Goal: Task Accomplishment & Management: Complete application form

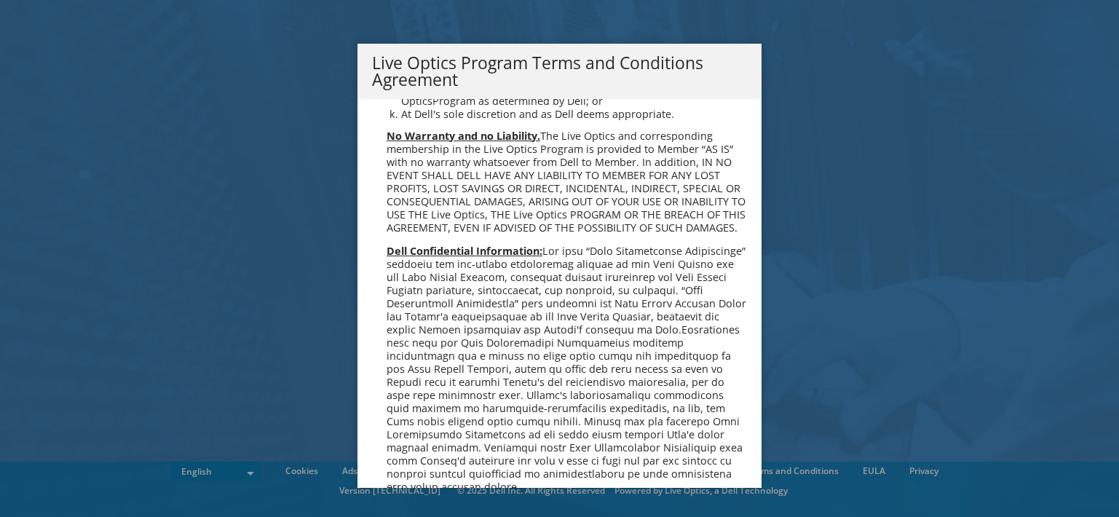
scroll to position [1019, 0]
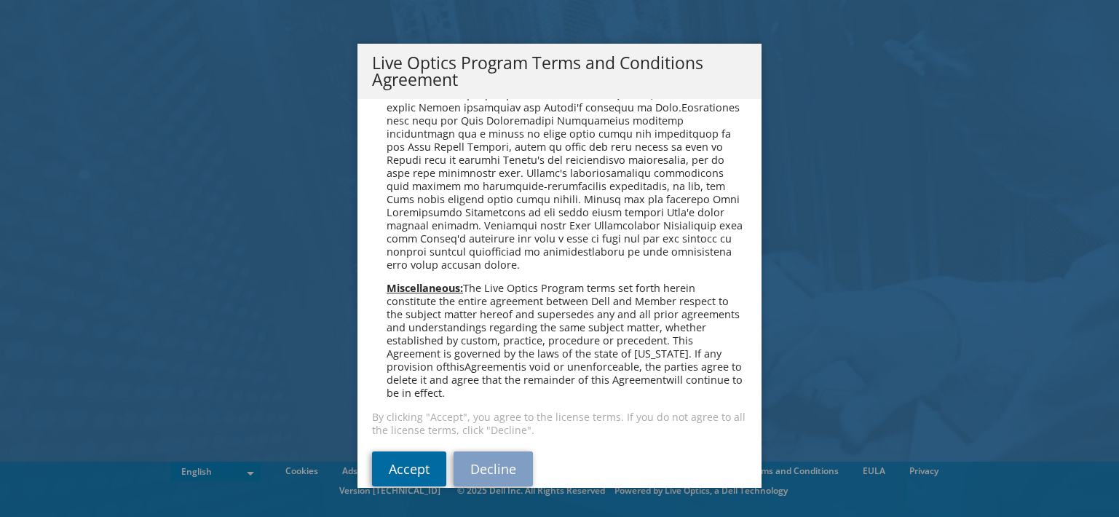
click at [397, 464] on link "Accept" at bounding box center [409, 468] width 74 height 35
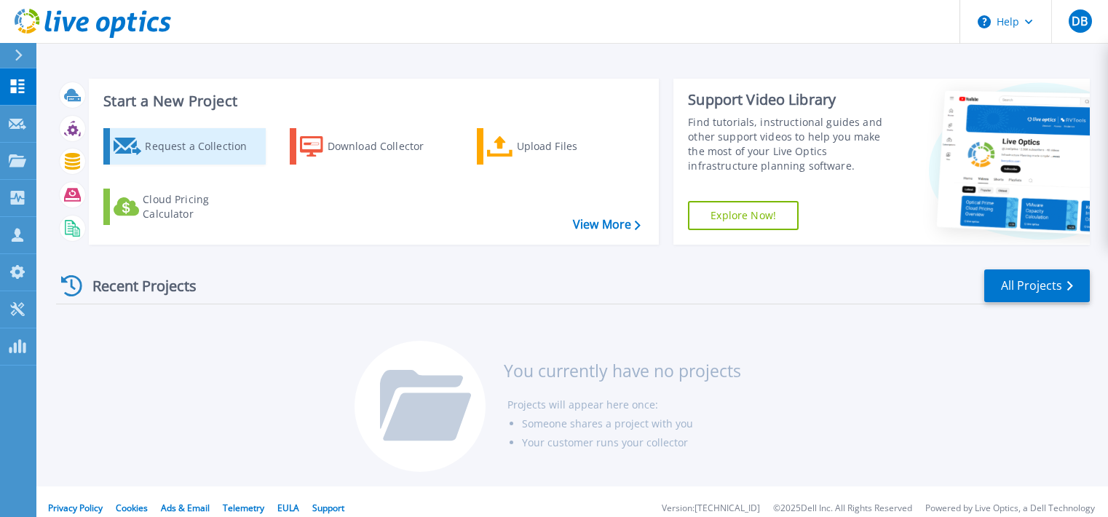
click at [168, 138] on div "Request a Collection" at bounding box center [203, 146] width 116 height 29
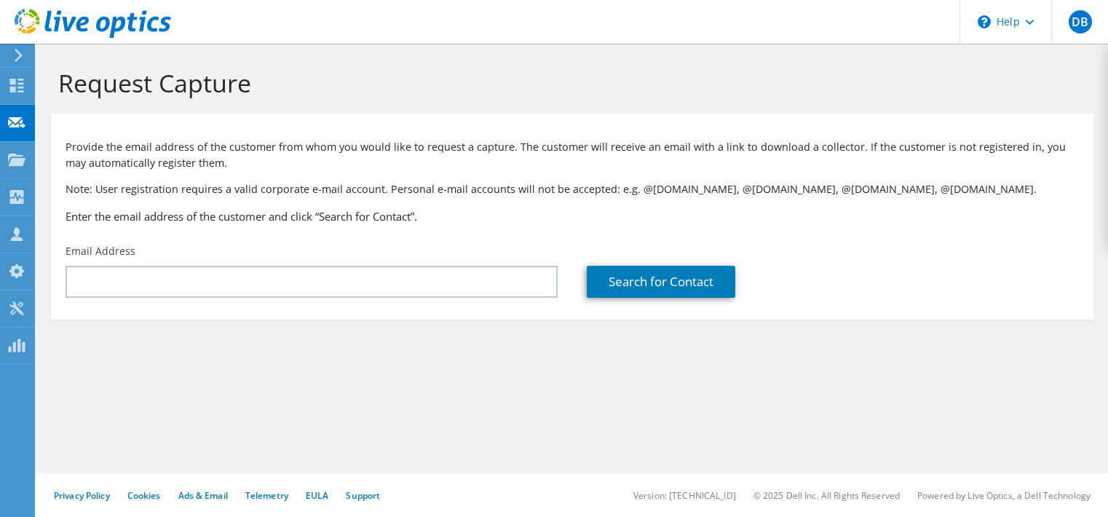
click at [782, 68] on h1 "Request Capture" at bounding box center [568, 83] width 1020 height 31
drag, startPoint x: 443, startPoint y: 75, endPoint x: 526, endPoint y: 79, distance: 83.1
click at [445, 76] on h1 "Request Capture" at bounding box center [568, 83] width 1020 height 31
click at [530, 79] on h1 "Request Capture" at bounding box center [568, 83] width 1020 height 31
click at [9, 123] on use at bounding box center [16, 121] width 17 height 11
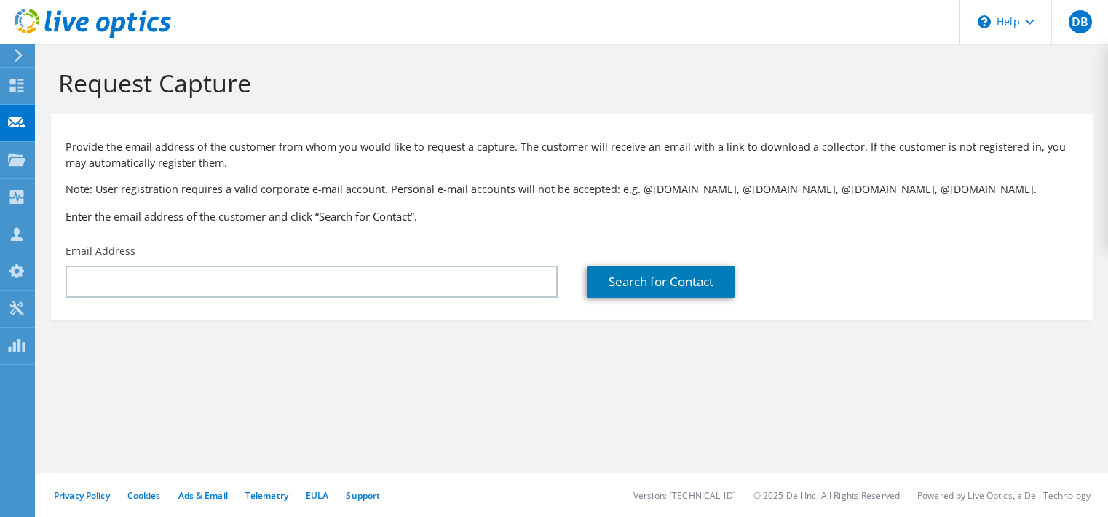
drag, startPoint x: 98, startPoint y: 363, endPoint x: 117, endPoint y: 354, distance: 21.5
click at [100, 361] on section "Request Capture Provide the email address of the customer from whom you would l…" at bounding box center [571, 218] width 1071 height 349
click at [242, 339] on section "Request Capture Provide the email address of the customer from whom you would l…" at bounding box center [571, 218] width 1071 height 349
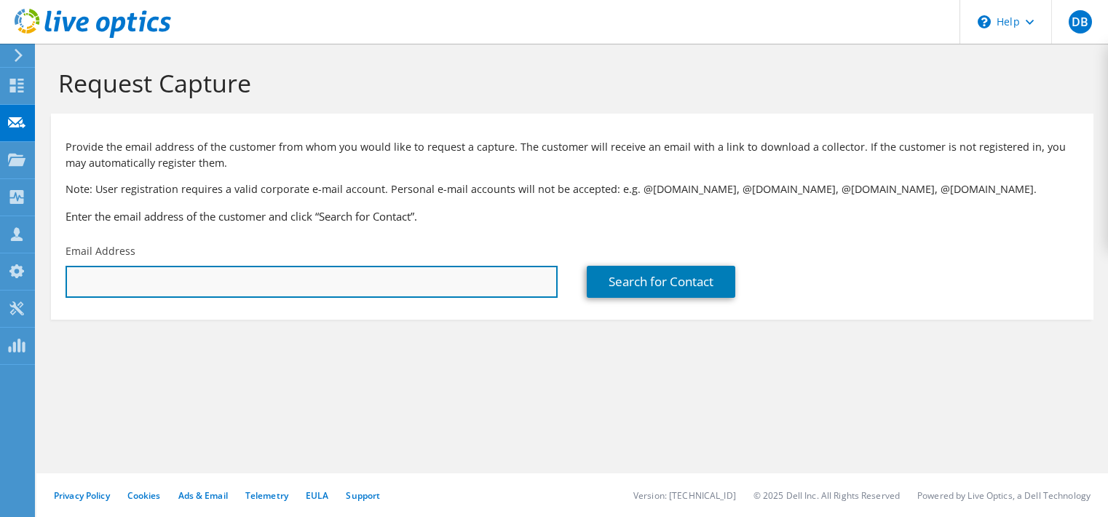
click at [256, 285] on input "text" at bounding box center [312, 282] width 492 height 32
paste input "andrew.cadue@psfdh.on.ca"
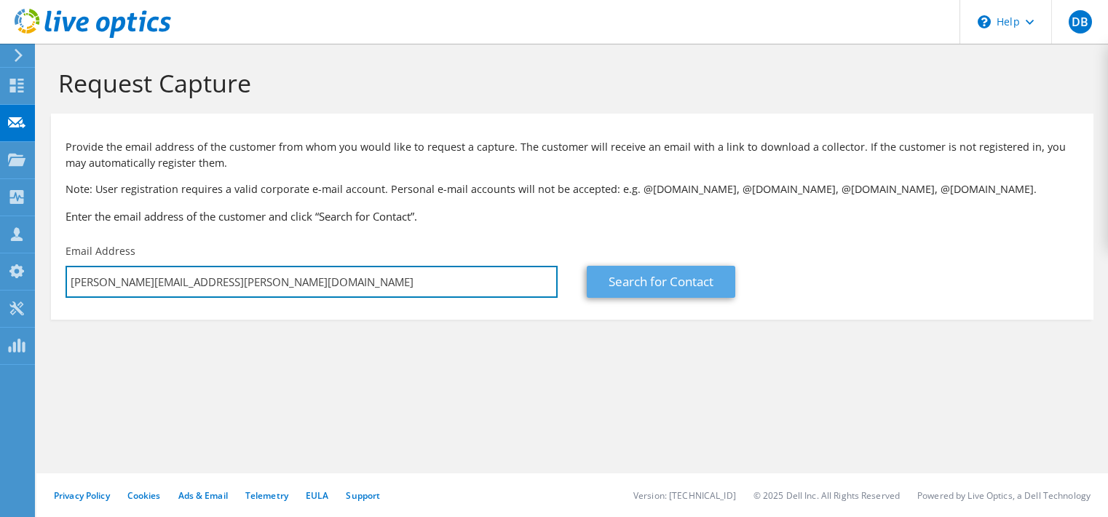
type input "andrew.cadue@psfdh.on.ca"
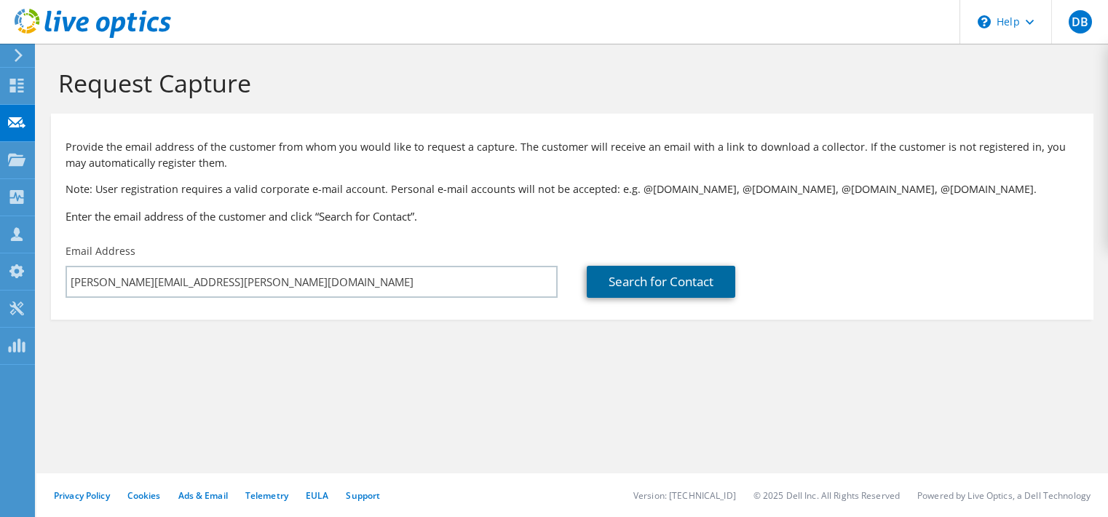
click at [615, 278] on link "Search for Contact" at bounding box center [661, 282] width 148 height 32
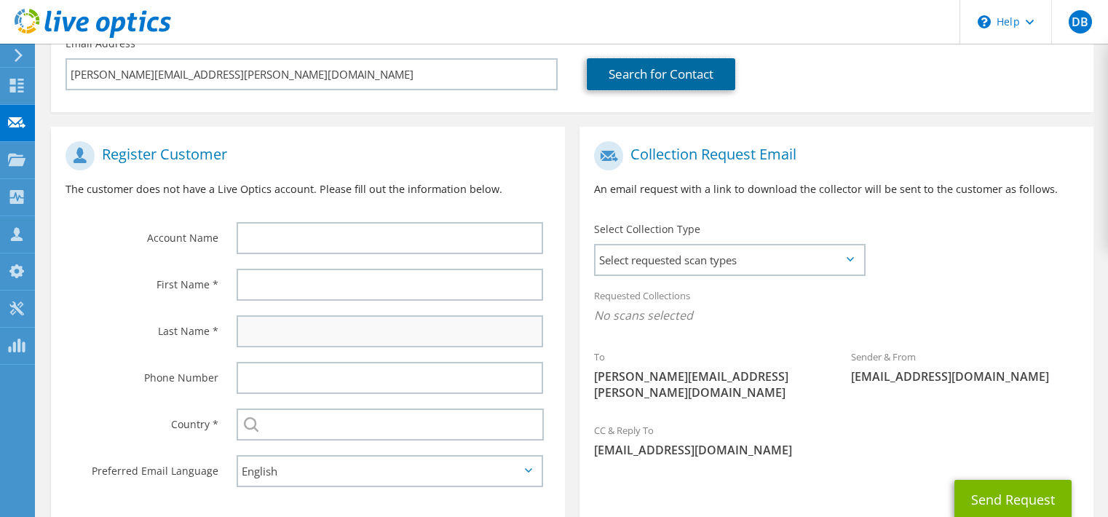
scroll to position [218, 0]
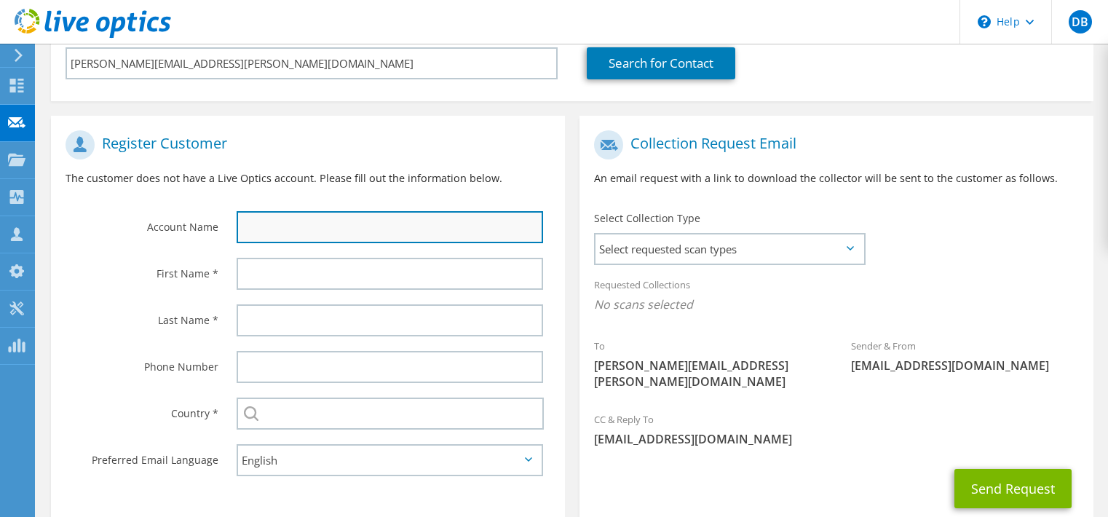
click at [392, 223] on input "text" at bounding box center [390, 227] width 306 height 32
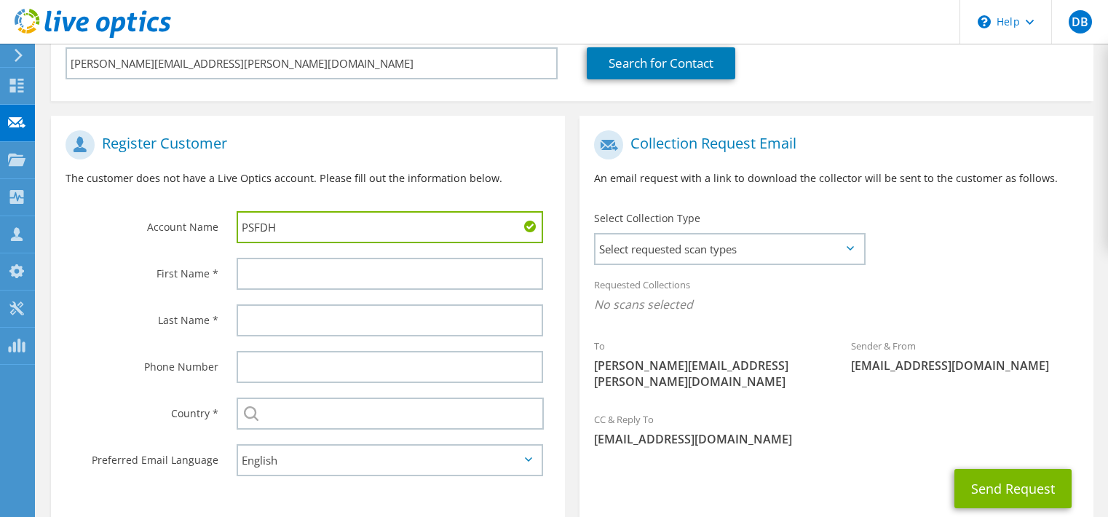
type input "PSFDH"
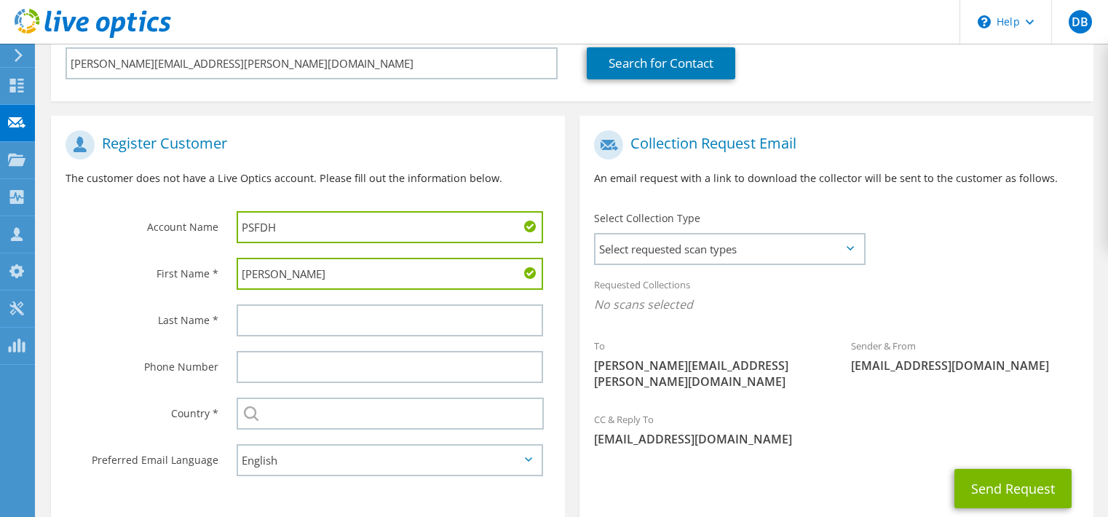
type input "Andrew"
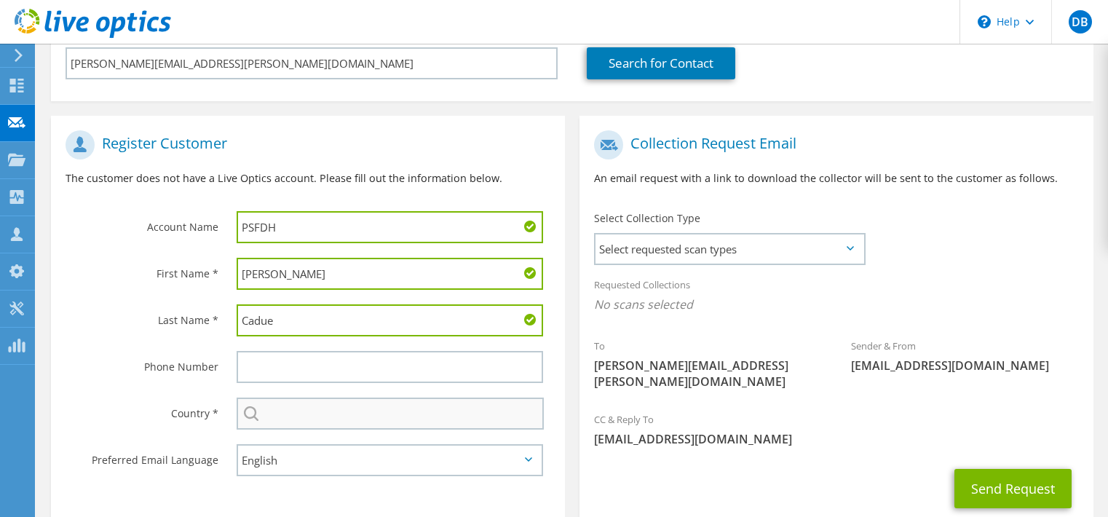
type input "Cadue"
click at [440, 416] on input "text" at bounding box center [390, 413] width 307 height 32
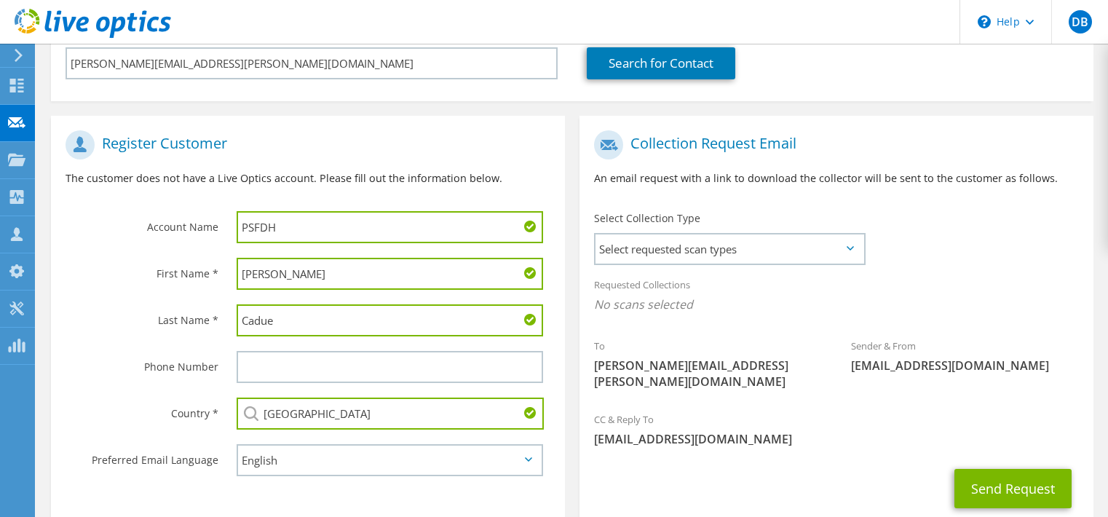
type input "[GEOGRAPHIC_DATA]"
click at [654, 463] on div "Send Request" at bounding box center [836, 488] width 514 height 54
click at [847, 255] on span "Select requested scan types" at bounding box center [729, 248] width 268 height 29
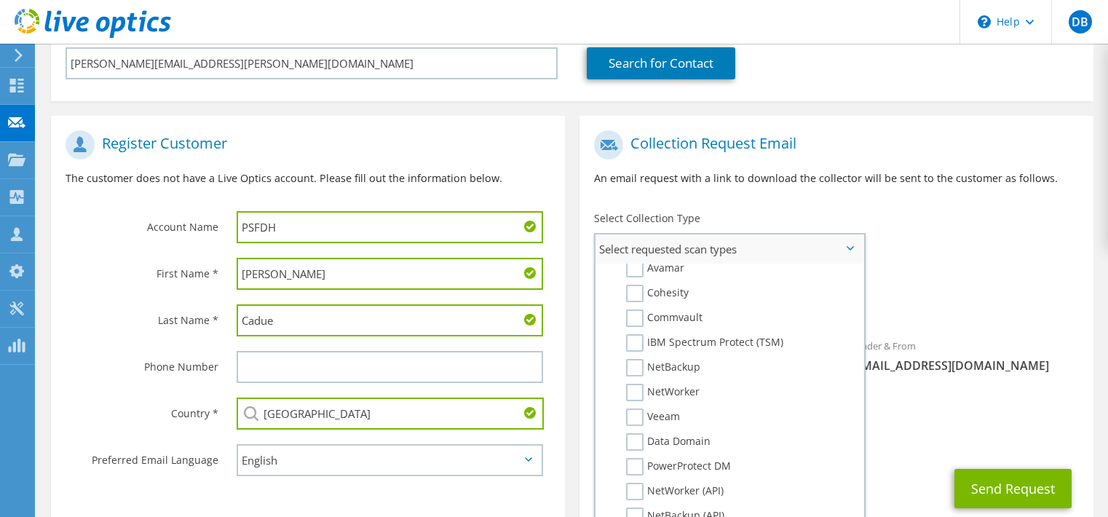
scroll to position [655, 0]
click at [639, 392] on label "NetWorker" at bounding box center [663, 391] width 74 height 17
click at [0, 0] on input "NetWorker" at bounding box center [0, 0] width 0 height 0
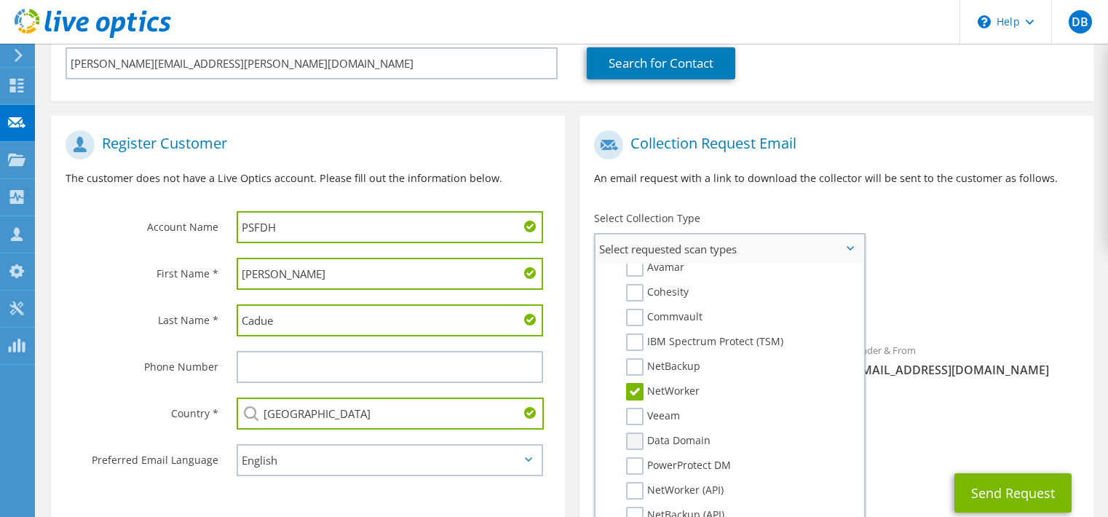
click at [640, 439] on label "Data Domain" at bounding box center [668, 440] width 84 height 17
click at [0, 0] on input "Data Domain" at bounding box center [0, 0] width 0 height 0
click at [904, 408] on div "CC & Reply To dbai@novanetworks.com" at bounding box center [836, 433] width 514 height 50
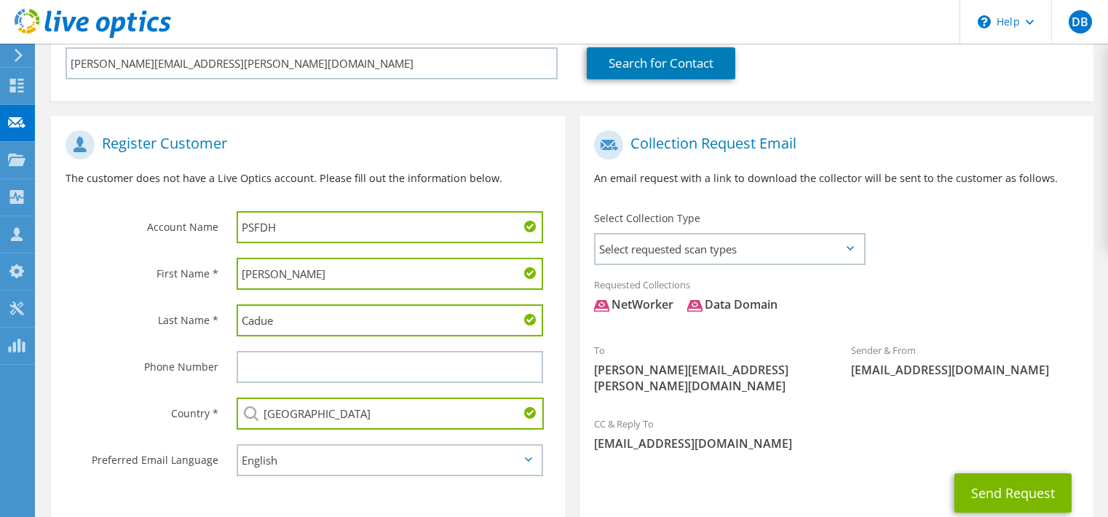
scroll to position [291, 0]
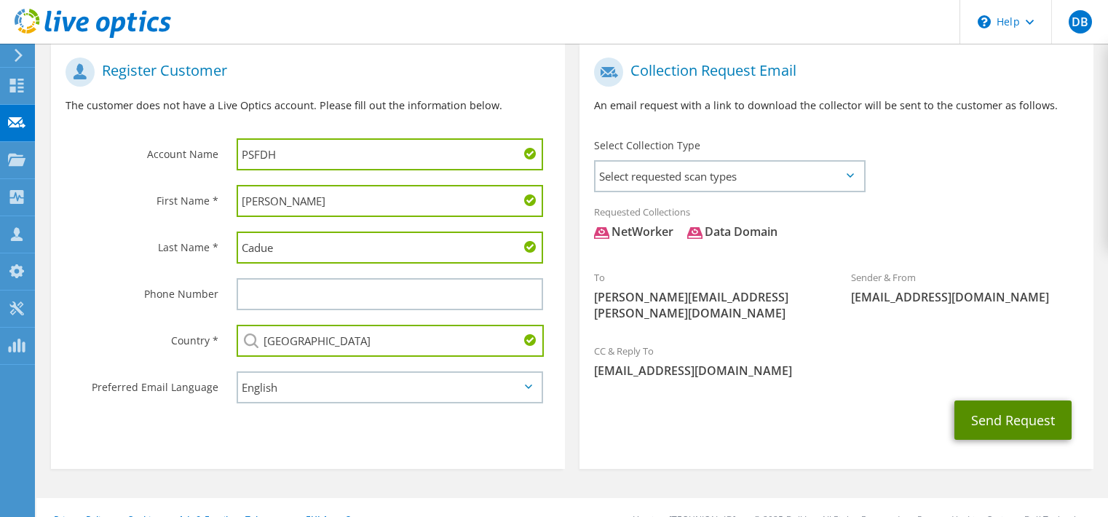
click at [980, 411] on button "Send Request" at bounding box center [1012, 419] width 117 height 39
